Goal: Information Seeking & Learning: Check status

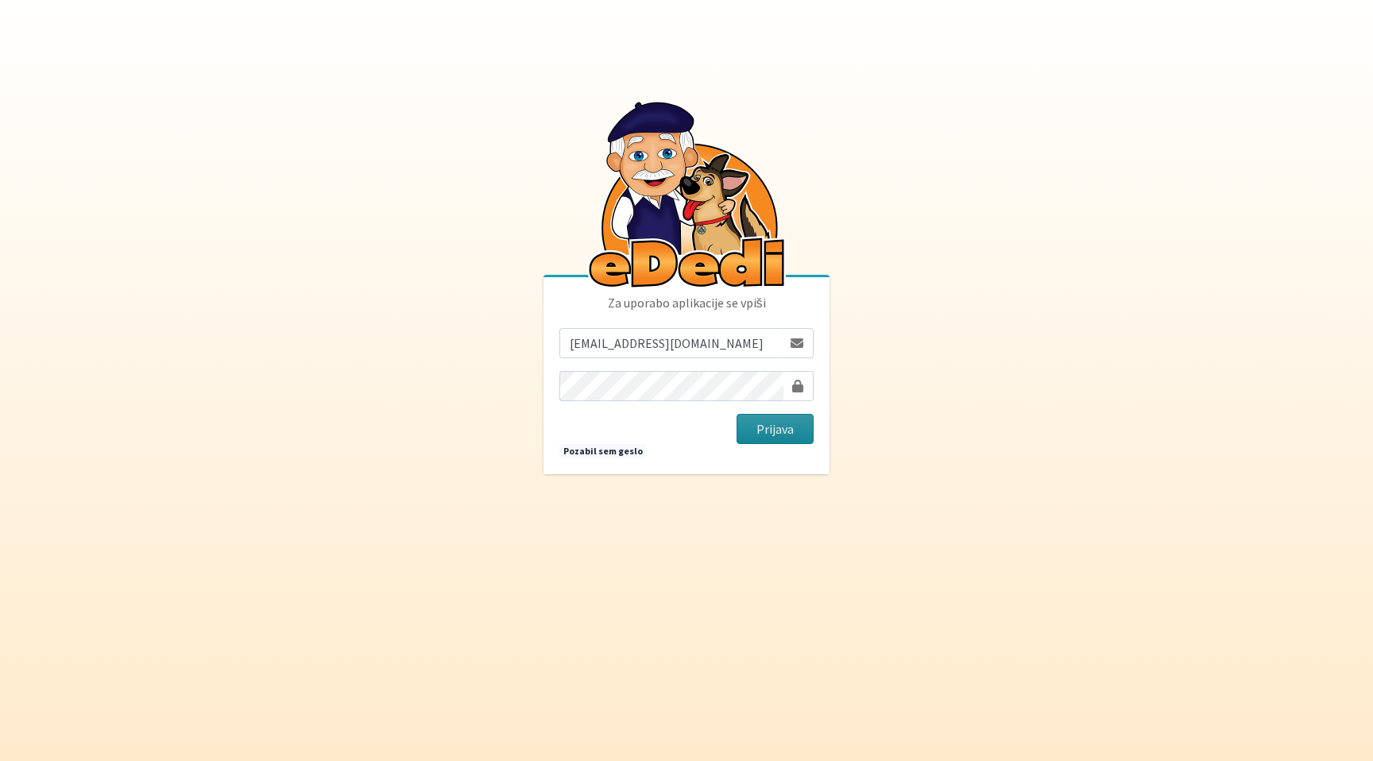
click at [785, 435] on button "Prijava" at bounding box center [775, 429] width 77 height 30
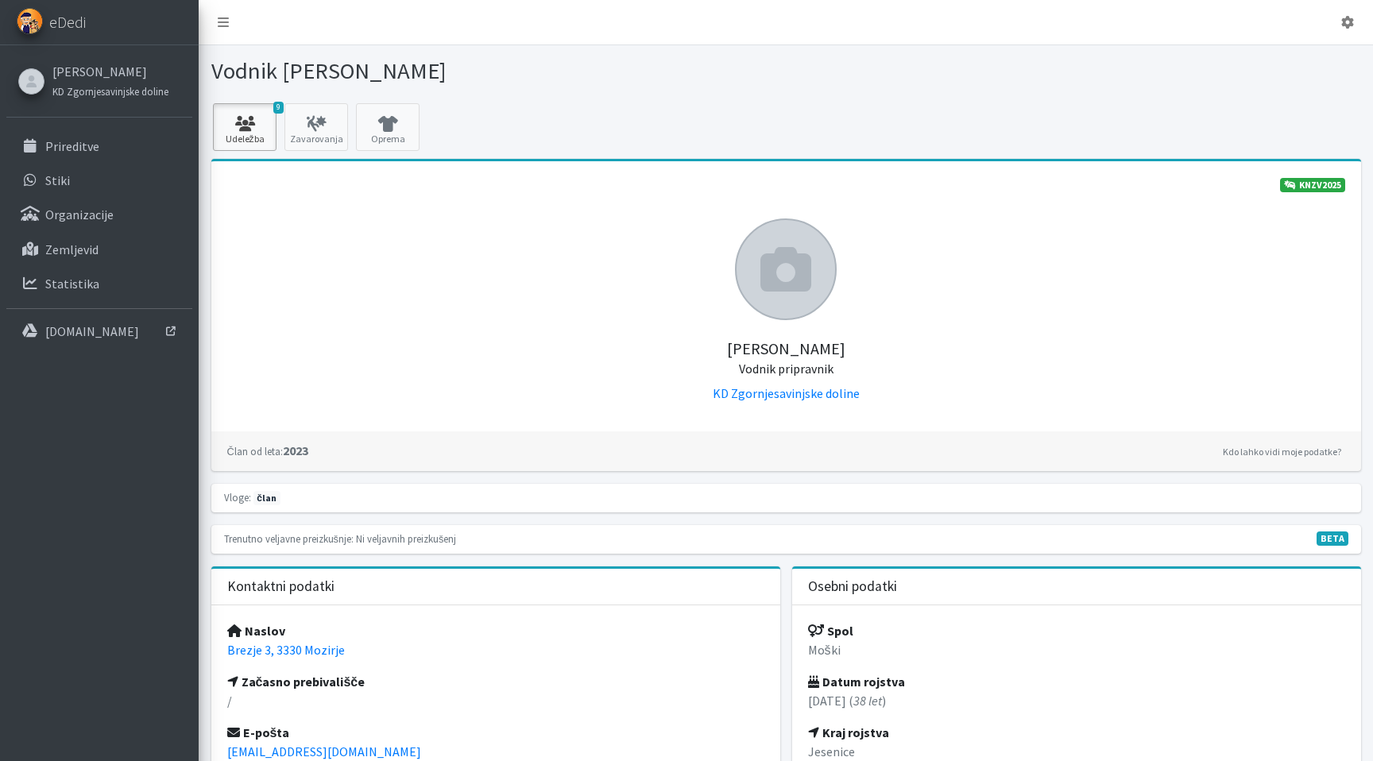
click at [252, 125] on icon at bounding box center [245, 124] width 54 height 16
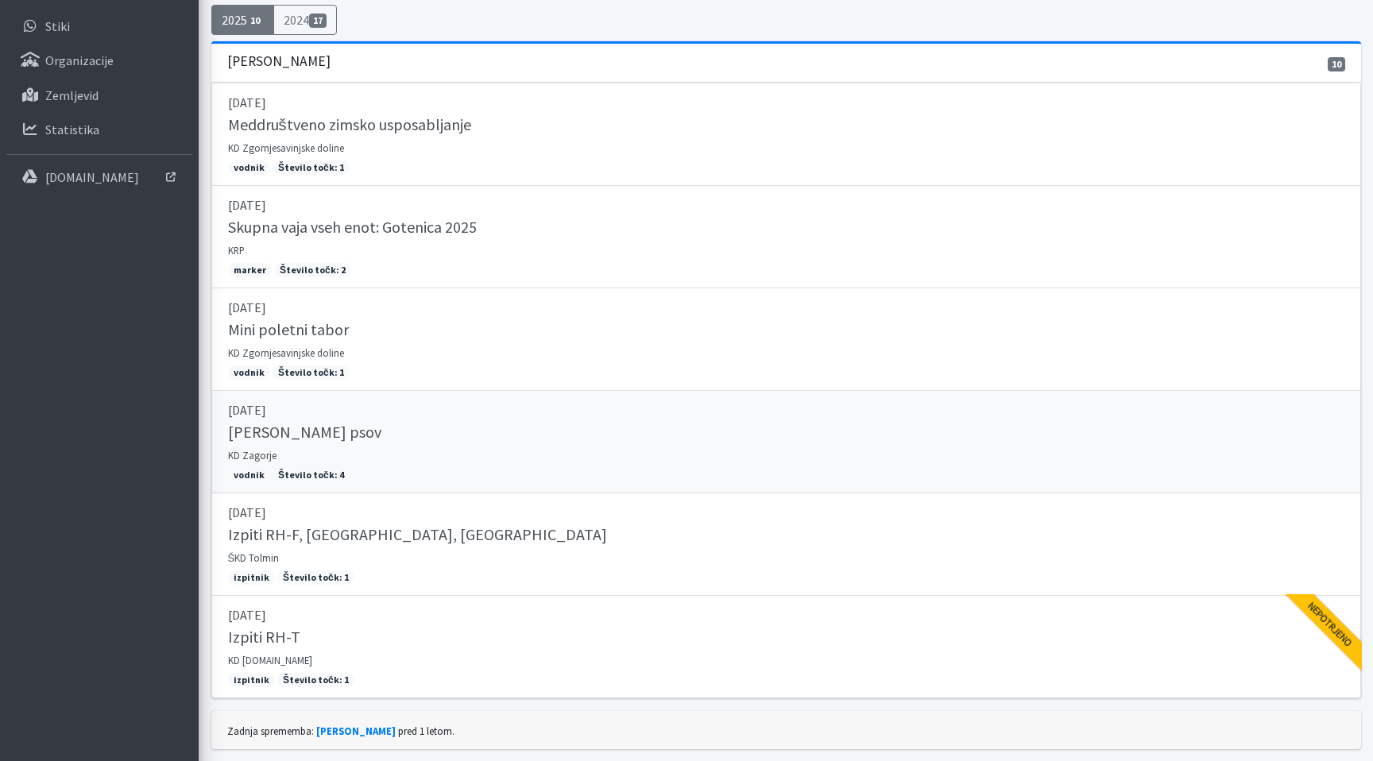
scroll to position [199, 0]
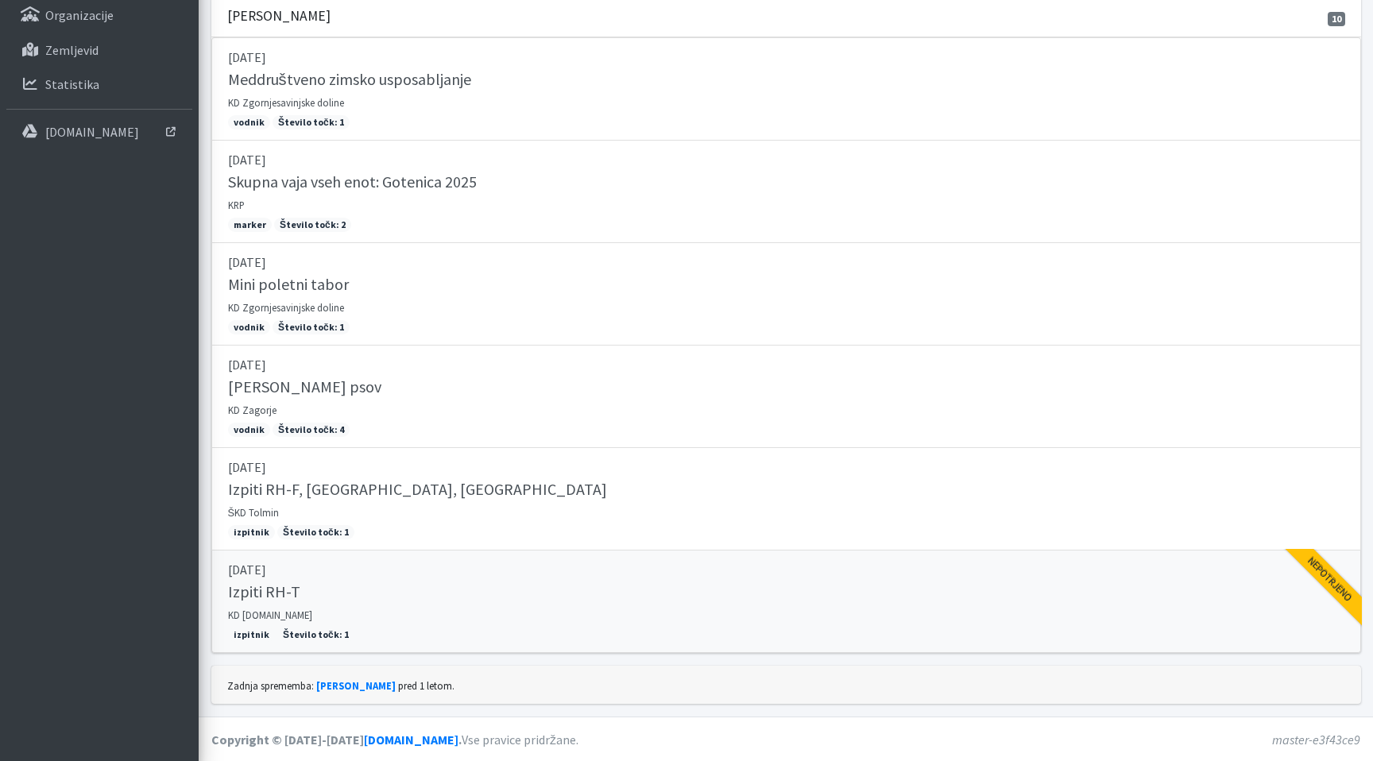
click at [884, 560] on p "[DATE]" at bounding box center [786, 569] width 1116 height 19
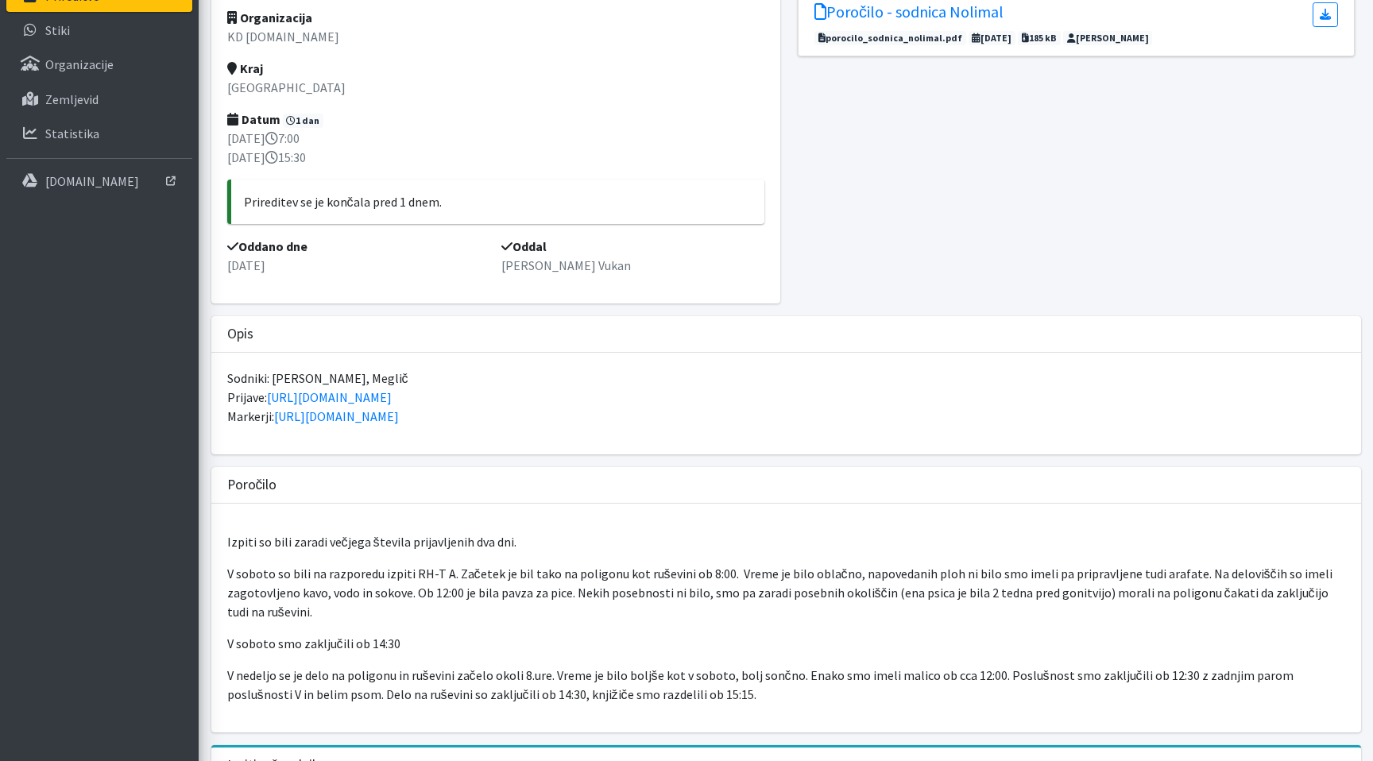
scroll to position [6, 0]
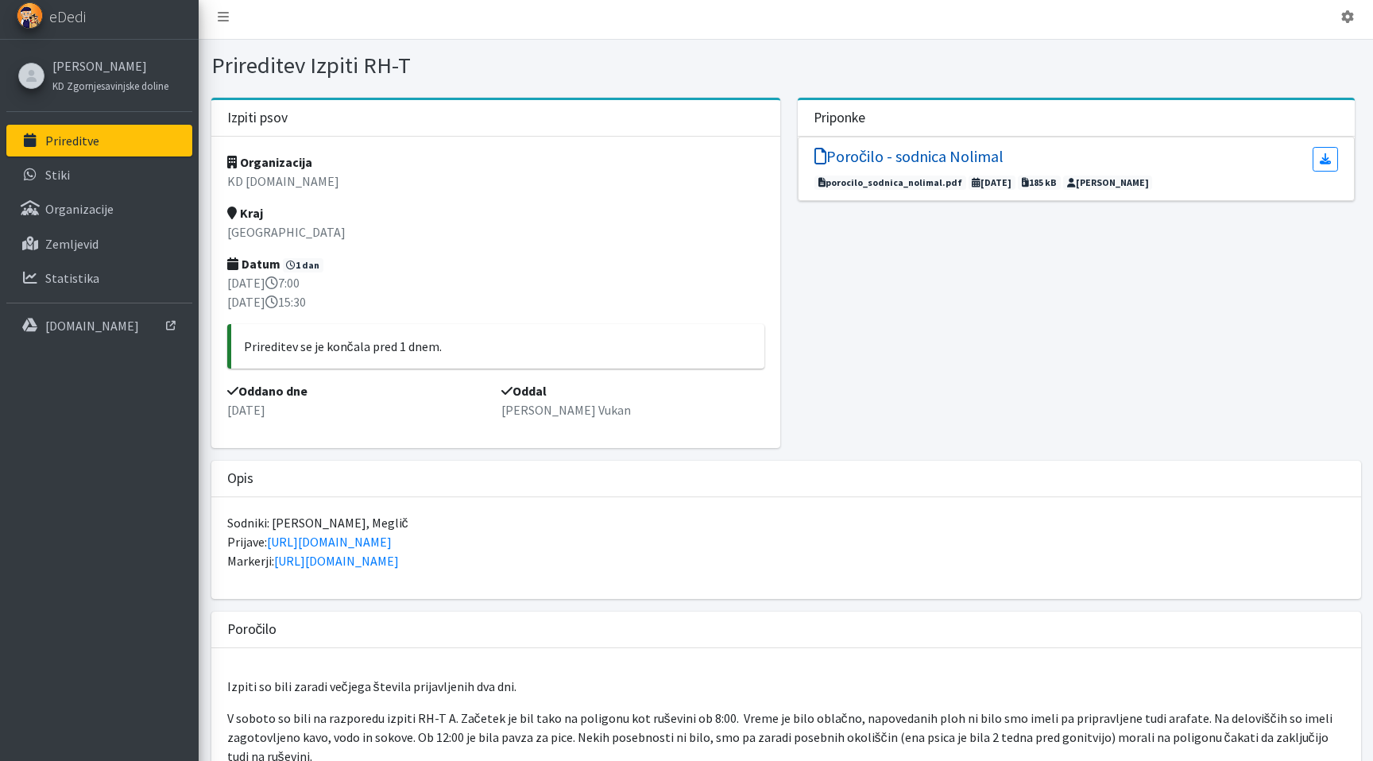
click at [962, 157] on h5 "Poročilo - sodnica Nolimal" at bounding box center [908, 156] width 189 height 19
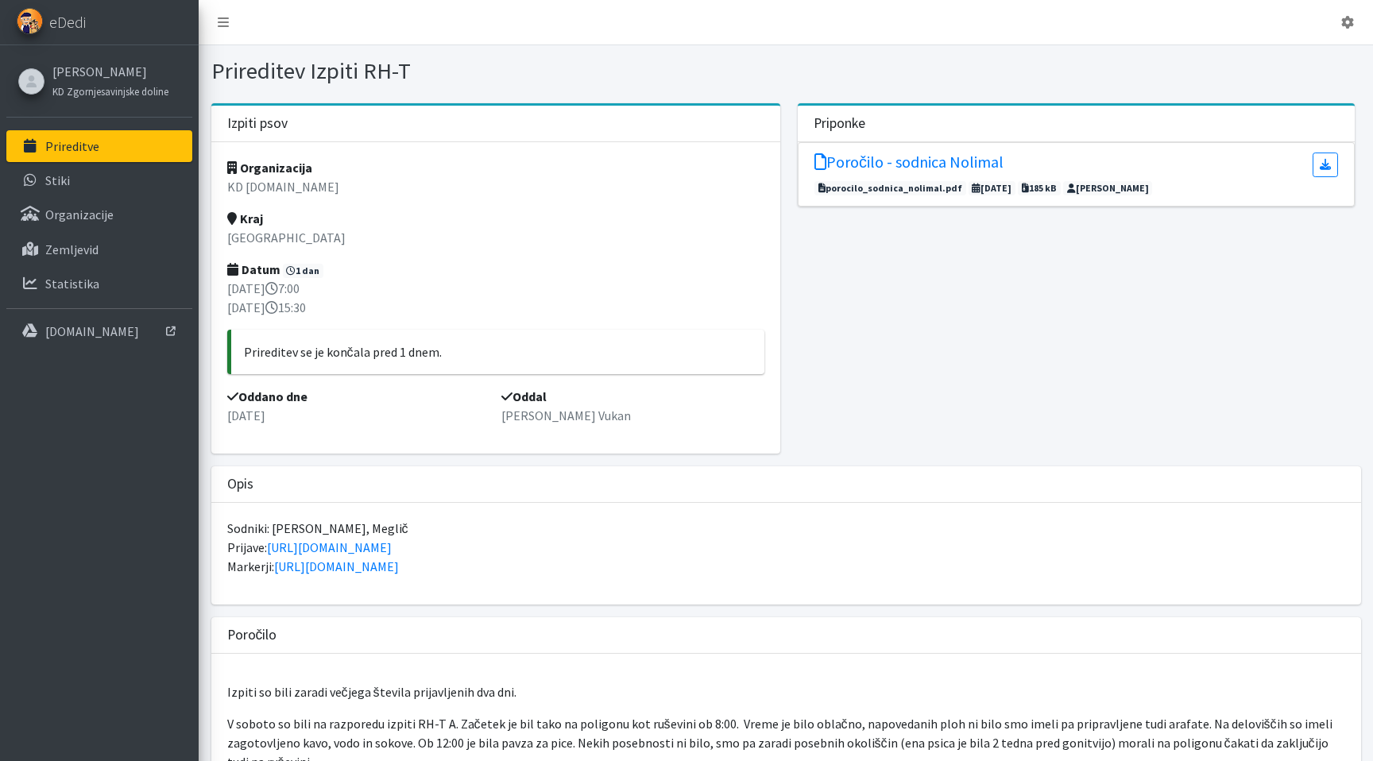
scroll to position [0, 0]
click at [72, 72] on link "[PERSON_NAME]" at bounding box center [110, 71] width 116 height 19
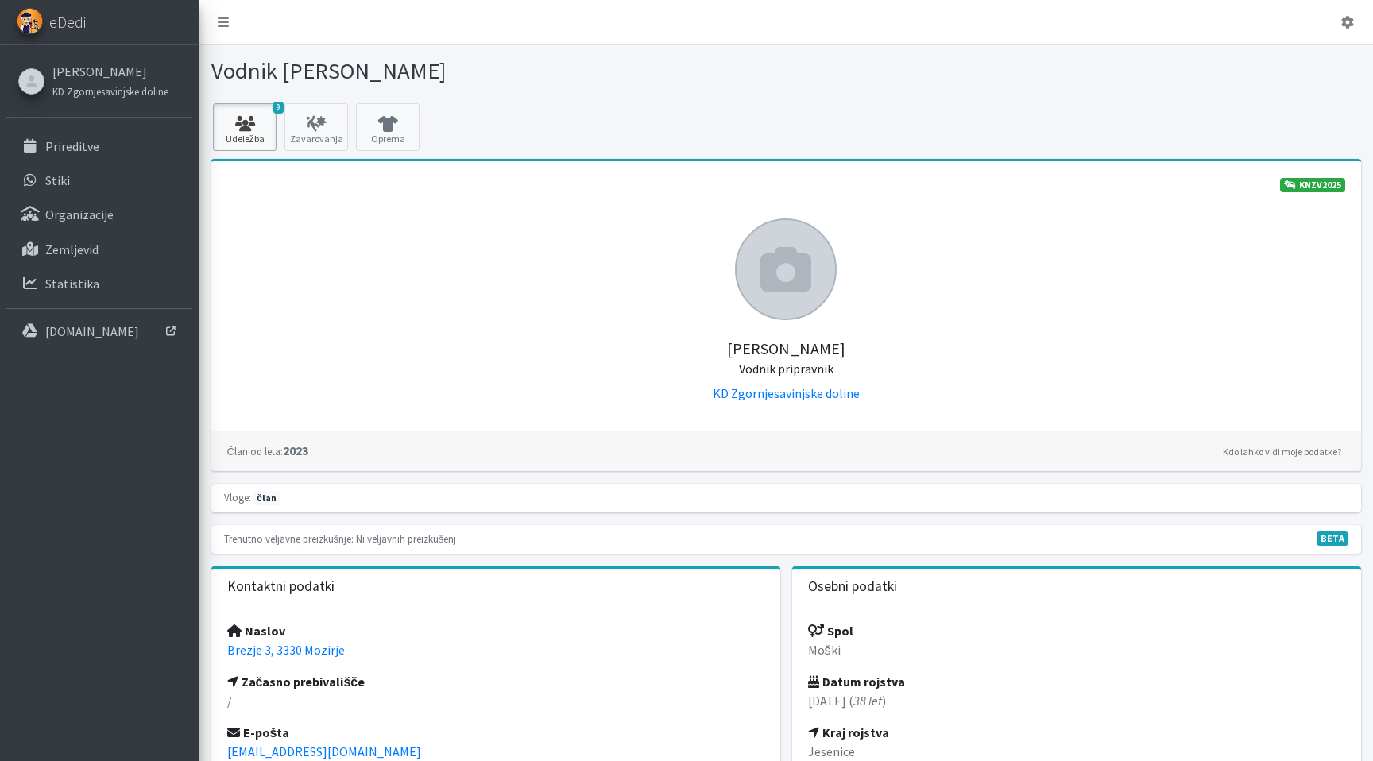
click at [253, 141] on link "9 Udeležba" at bounding box center [245, 127] width 64 height 48
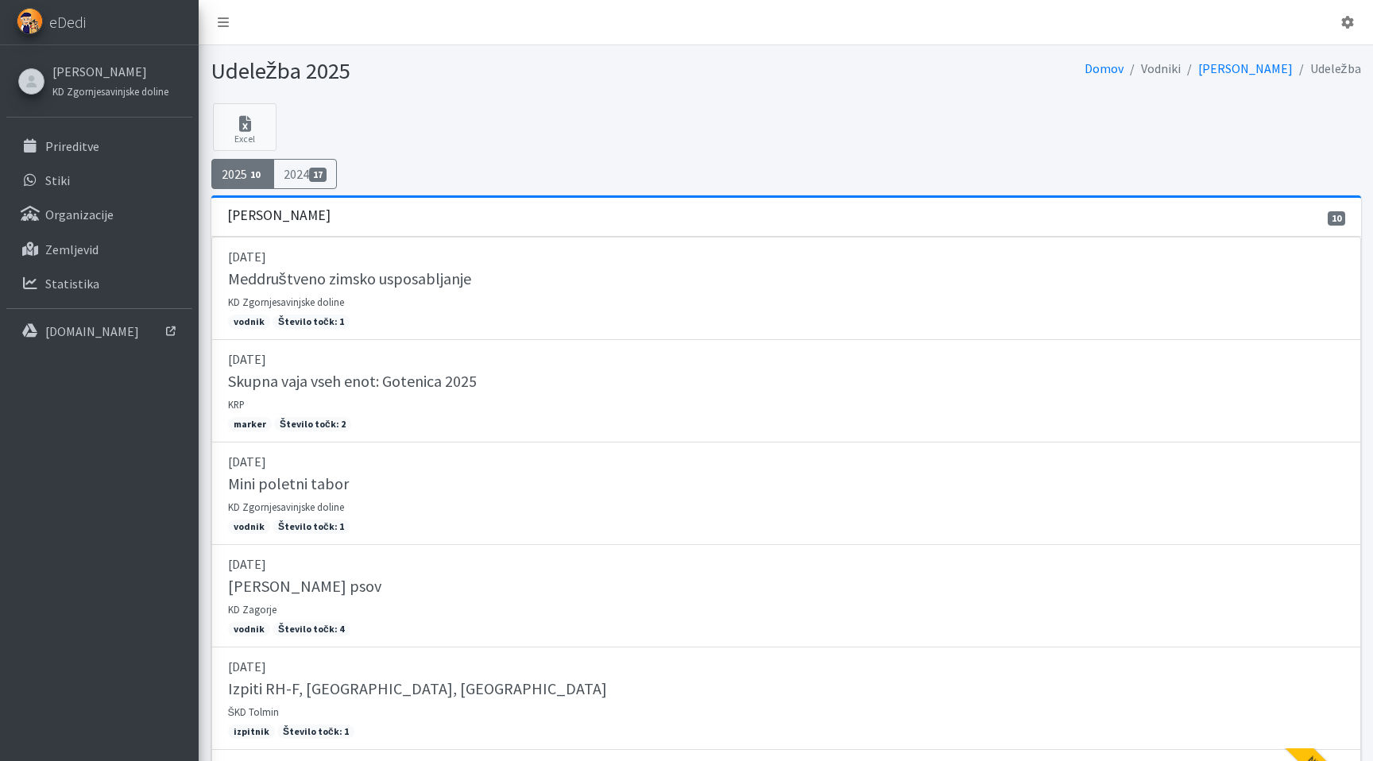
click at [249, 173] on span "10" at bounding box center [255, 175] width 17 height 14
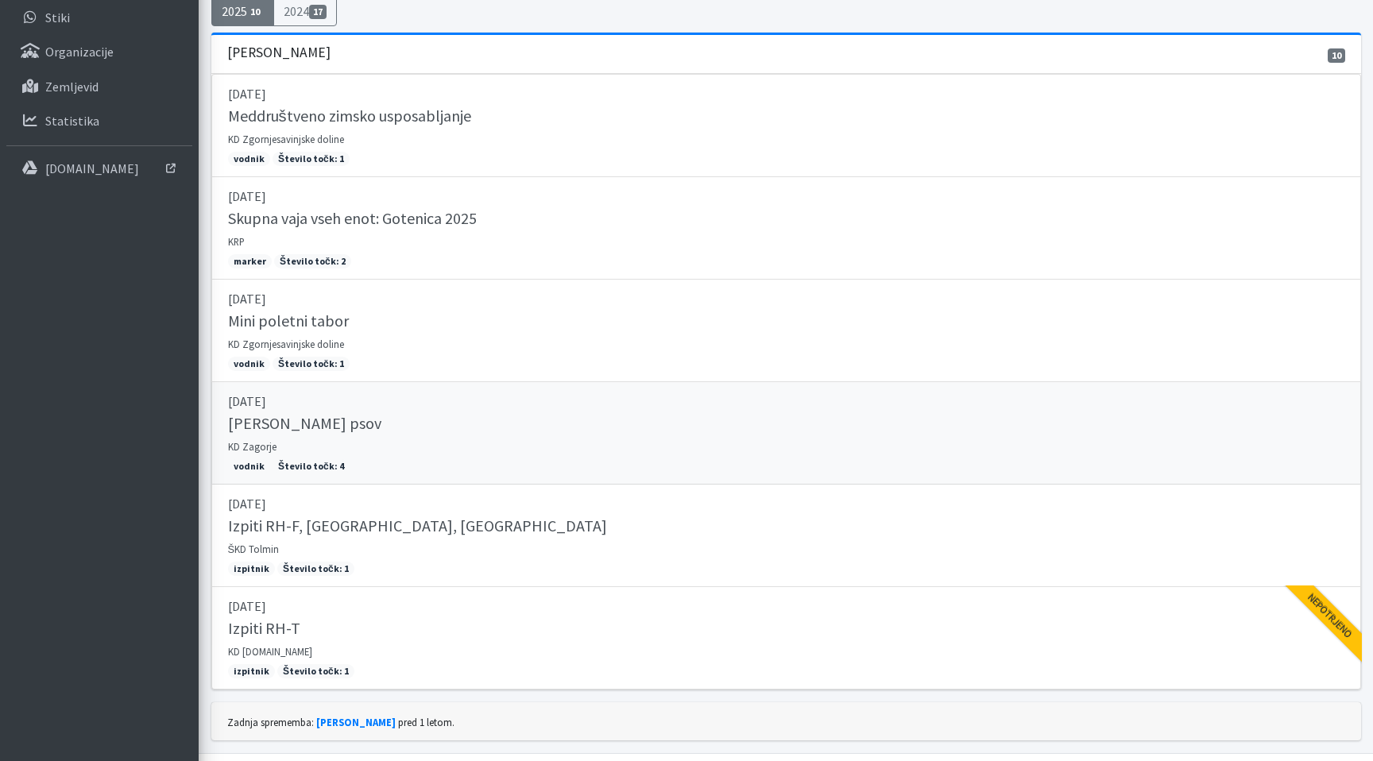
scroll to position [164, 0]
click at [455, 442] on link "20.08.2025 Tabor reševalnih psov KD Zagorje vodnik Število točk: 4" at bounding box center [786, 432] width 1150 height 103
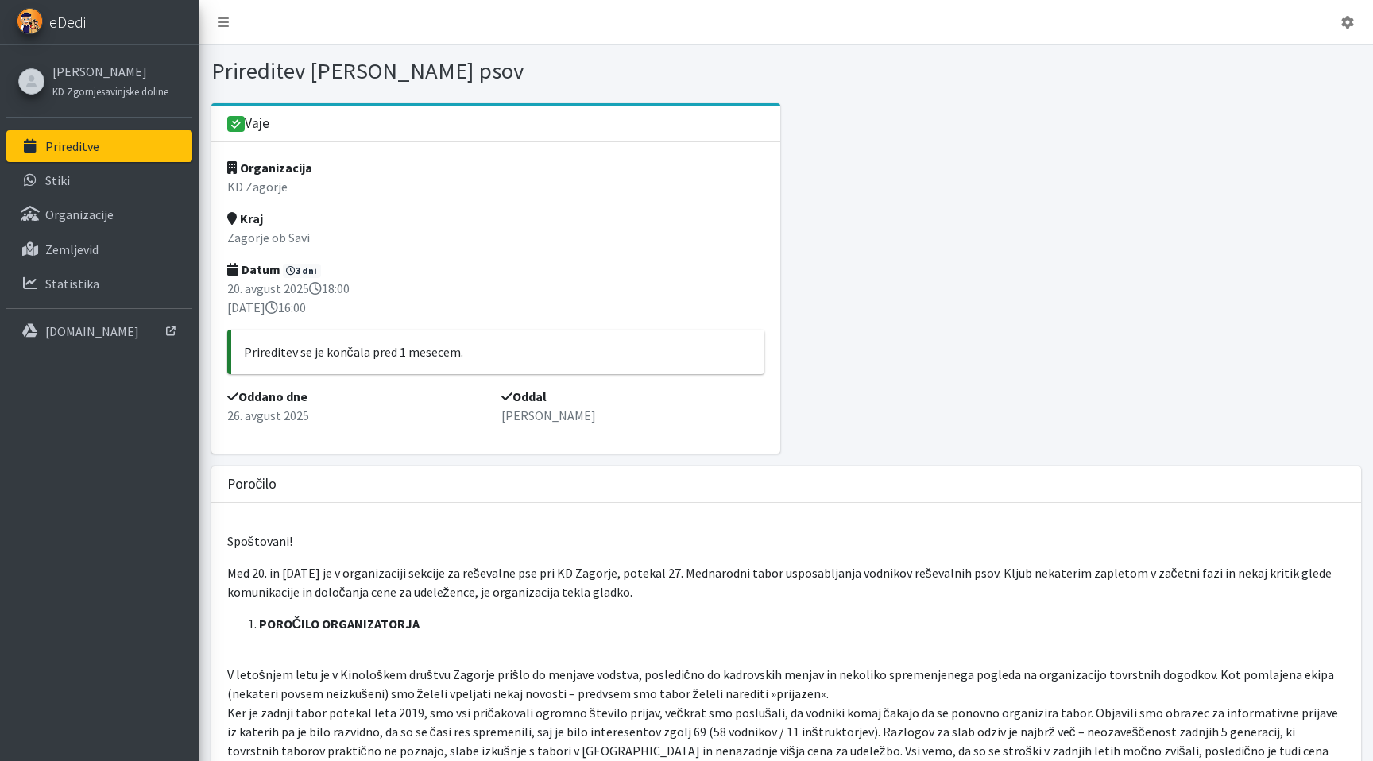
click at [52, 24] on span "eDedi" at bounding box center [67, 22] width 37 height 24
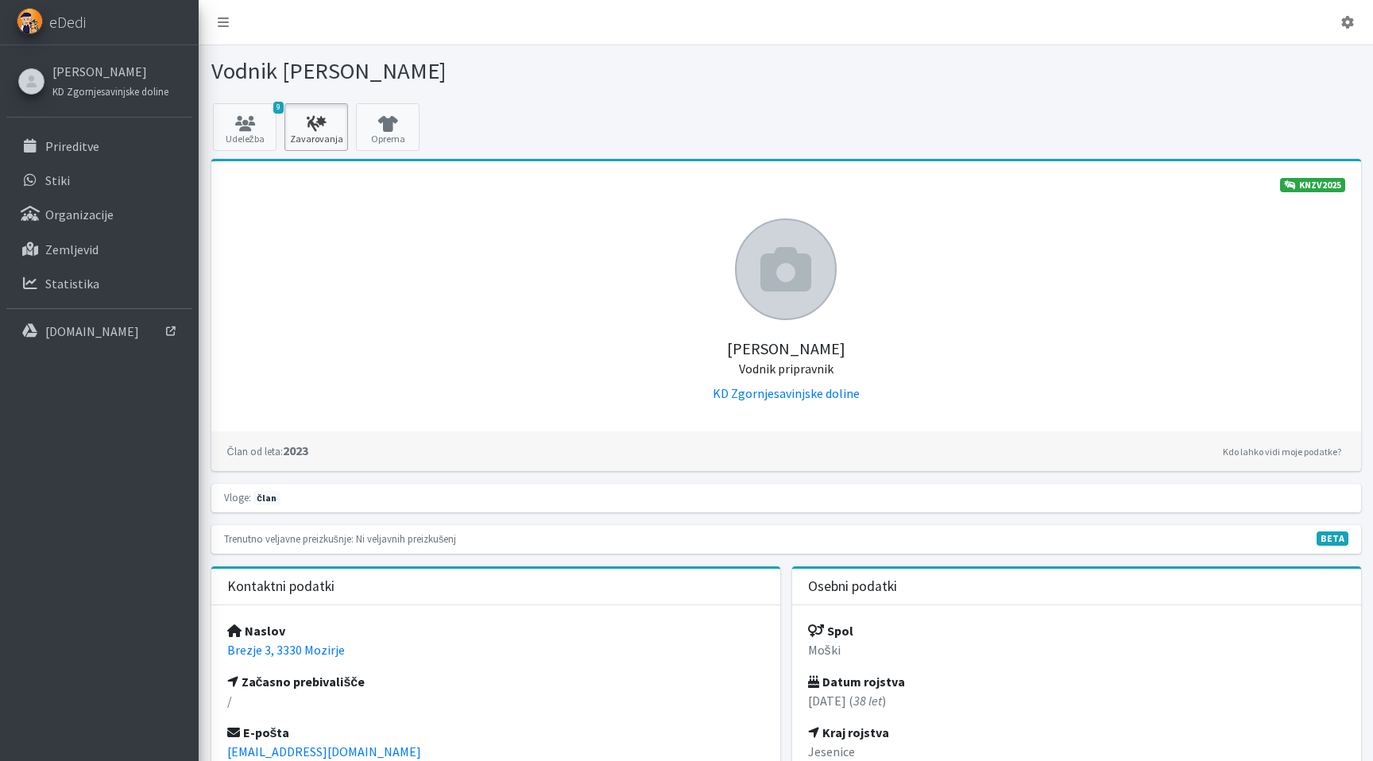
click at [323, 113] on link "Zavarovanja" at bounding box center [316, 127] width 64 height 48
click at [409, 142] on link "Oprema" at bounding box center [388, 127] width 64 height 48
click at [70, 279] on p "Statistika" at bounding box center [72, 284] width 54 height 16
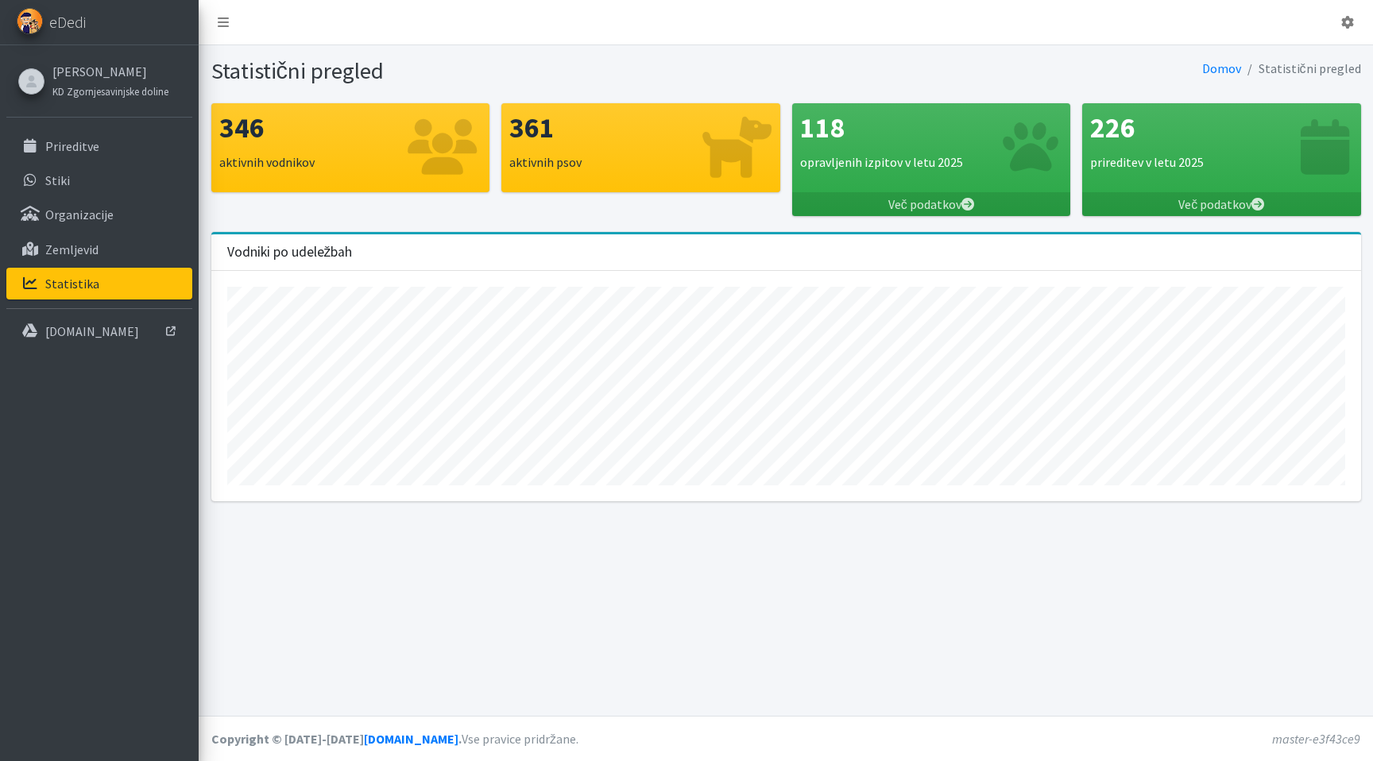
click at [734, 142] on icon at bounding box center [736, 146] width 69 height 61
click at [915, 207] on link "Več podatkov" at bounding box center [931, 204] width 279 height 24
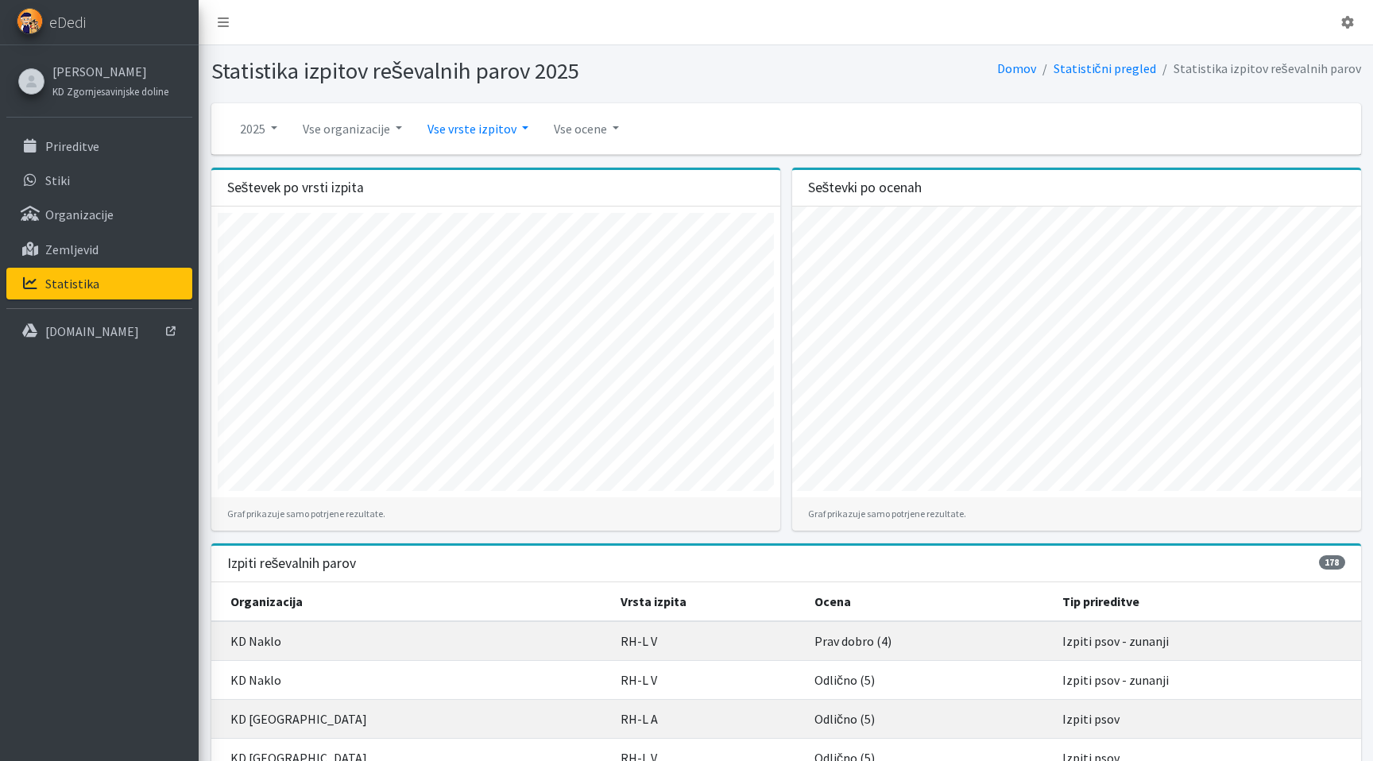
click at [461, 124] on link "Vse vrste izpitov" at bounding box center [478, 129] width 126 height 32
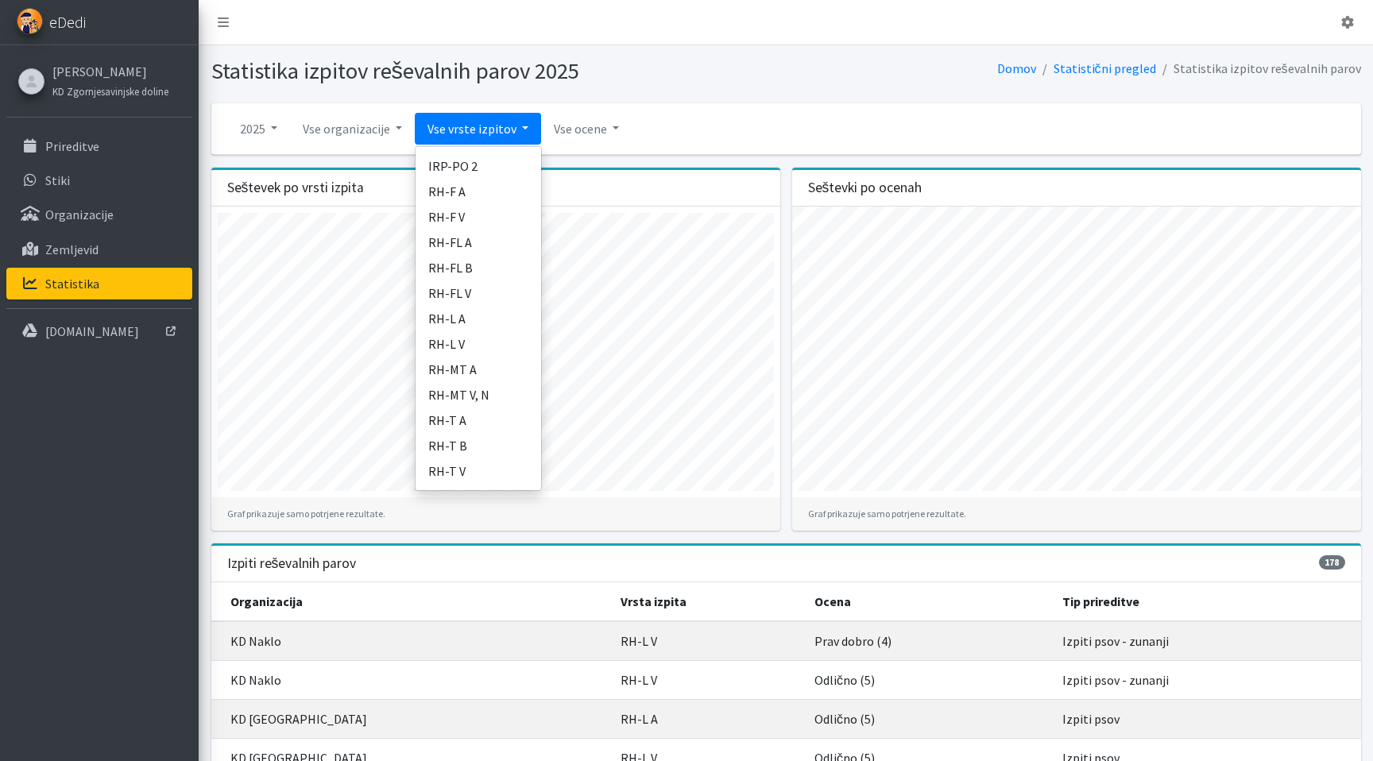
click at [74, 9] on link "eDedi" at bounding box center [99, 22] width 199 height 45
